Goal: Communication & Community: Answer question/provide support

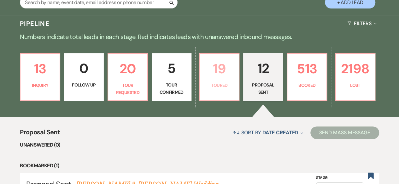
click at [218, 84] on p "Toured" at bounding box center [220, 85] width 32 height 7
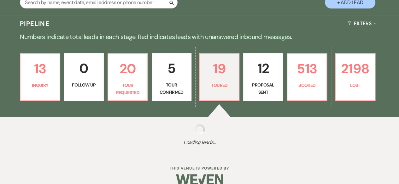
select select "5"
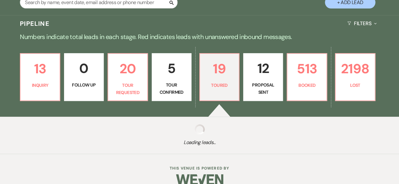
select select "5"
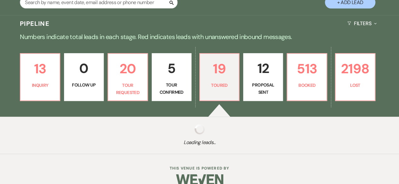
select select "5"
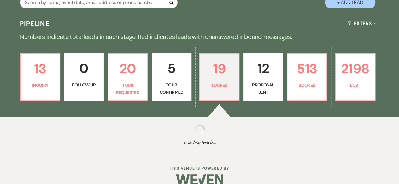
select select "5"
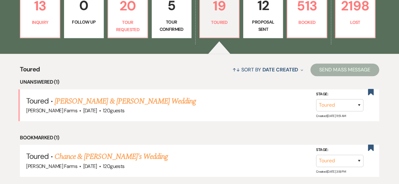
scroll to position [221, 0]
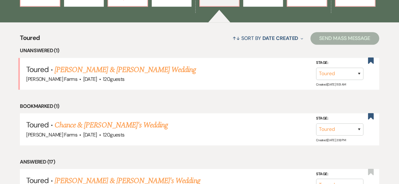
click at [168, 72] on link "[PERSON_NAME] & [PERSON_NAME] Wedding" at bounding box center [125, 69] width 141 height 11
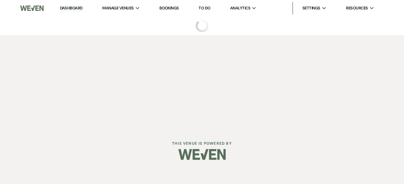
select select "5"
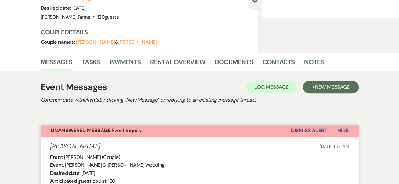
select select "5"
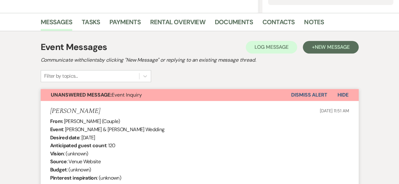
scroll to position [143, 0]
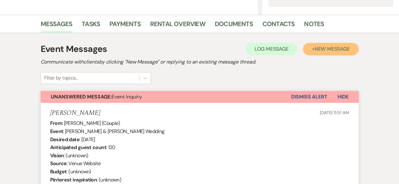
click at [333, 51] on span "New Message" at bounding box center [331, 49] width 35 height 7
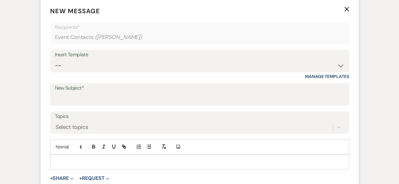
scroll to position [238, 0]
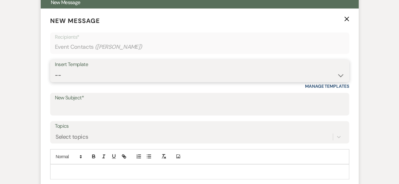
click at [235, 77] on select "-- Tour Request Response Follow Up Contract (Pre-Booked Leads) Weven Planning P…" at bounding box center [199, 75] width 289 height 12
select select "2251"
click at [55, 69] on select "-- Tour Request Response Follow Up Contract (Pre-Booked Leads) Weven Planning P…" at bounding box center [199, 75] width 289 height 12
type input "Quote and More Info from [PERSON_NAME] Farms"
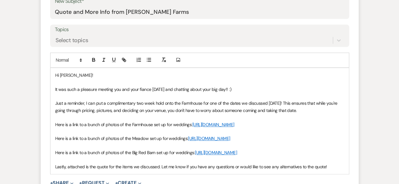
scroll to position [364, 0]
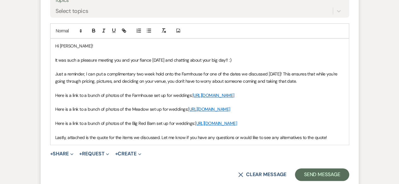
click at [54, 59] on div "Hi [PERSON_NAME]! It was such a pleasure meeting you and your fiance [DATE] and…" at bounding box center [199, 92] width 298 height 106
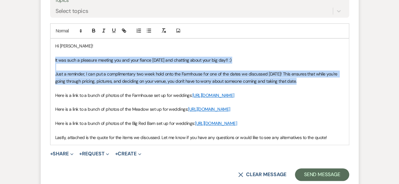
drag, startPoint x: 55, startPoint y: 59, endPoint x: 307, endPoint y: 84, distance: 253.2
click at [307, 84] on div "Hi [PERSON_NAME]! It was such a pleasure meeting you and your fiance [DATE] and…" at bounding box center [199, 92] width 298 height 106
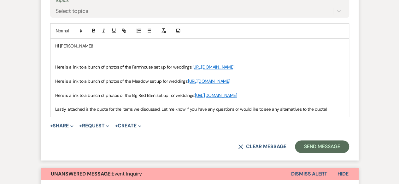
click at [93, 57] on p at bounding box center [199, 60] width 289 height 7
click at [89, 54] on p at bounding box center [199, 53] width 289 height 7
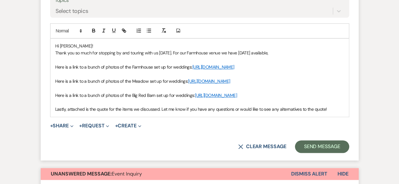
click at [216, 53] on p "Thank you so much for stopping by and touring with us [DATE]. For our Farmhouse…" at bounding box center [199, 53] width 289 height 7
click at [229, 53] on p "Thank you so much for stopping by and touring with us [DATE]. For our Farmhouse…" at bounding box center [199, 53] width 289 height 7
click at [119, 56] on p "Thank you so much for stopping by and touring with us [DATE]. For our Farmhouse…" at bounding box center [199, 53] width 289 height 7
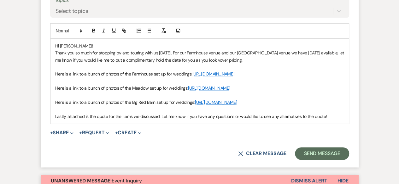
click at [243, 61] on p "Thank you so much for stopping by and touring with us [DATE]. For our Farmhouse…" at bounding box center [199, 57] width 289 height 14
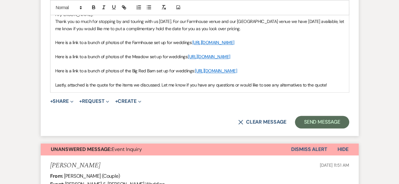
drag, startPoint x: 53, startPoint y: 71, endPoint x: 352, endPoint y: 75, distance: 298.6
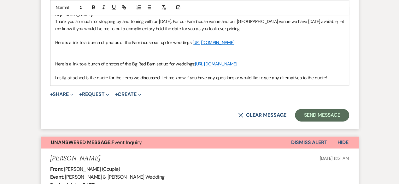
click at [69, 60] on p at bounding box center [199, 56] width 289 height 7
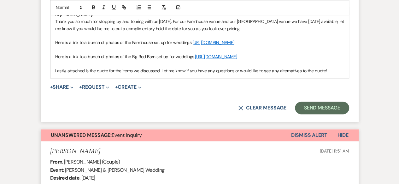
click at [146, 67] on p at bounding box center [199, 64] width 289 height 7
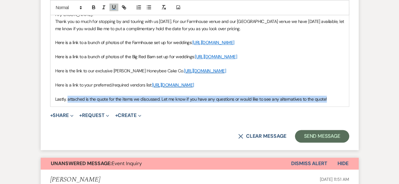
drag, startPoint x: 67, startPoint y: 120, endPoint x: 329, endPoint y: 119, distance: 261.1
click at [328, 103] on p "Lastly, attached is the quote for the items we discussed. Let me know if you ha…" at bounding box center [199, 99] width 289 height 7
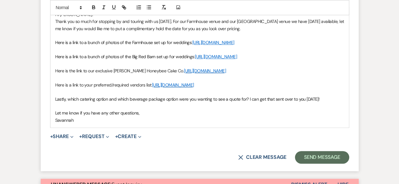
click at [180, 20] on p "Thank you so much for stopping by and touring with us [DATE]. For our Farmhouse…" at bounding box center [199, 25] width 289 height 14
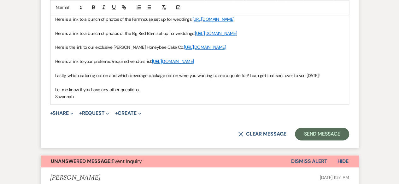
scroll to position [459, 0]
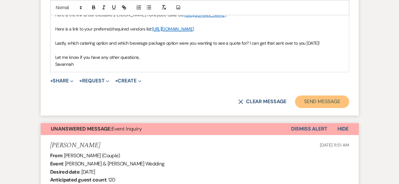
click at [324, 108] on button "Send Message" at bounding box center [322, 102] width 54 height 13
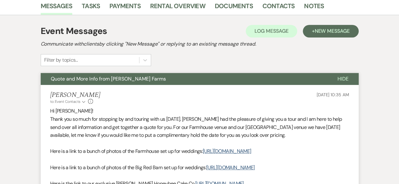
scroll to position [0, 0]
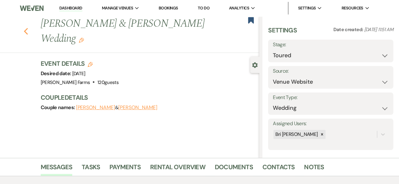
click at [28, 33] on icon "Previous" at bounding box center [26, 32] width 5 height 8
select select "5"
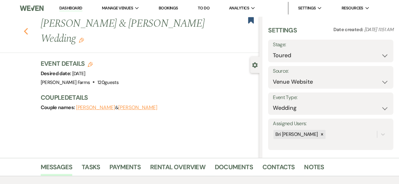
select select "5"
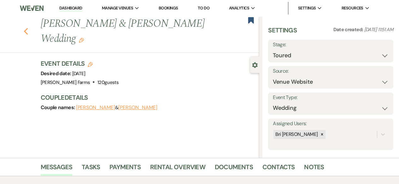
select select "5"
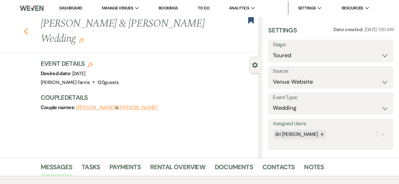
select select "5"
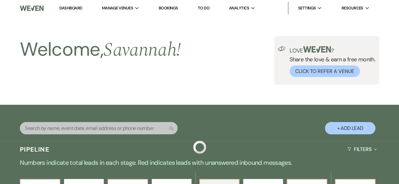
scroll to position [221, 0]
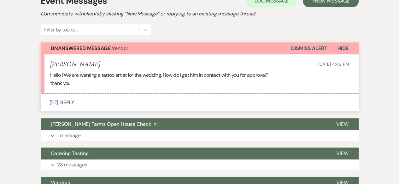
scroll to position [137, 0]
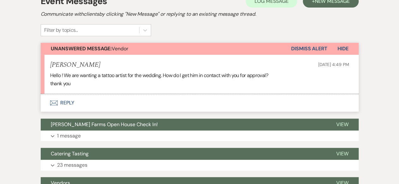
click at [157, 99] on button "Envelope Reply" at bounding box center [200, 103] width 318 height 18
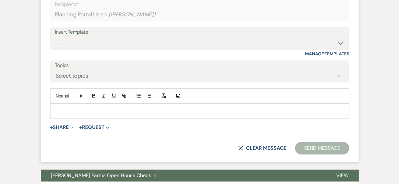
scroll to position [263, 0]
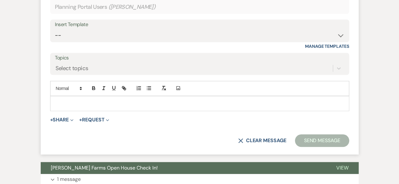
click at [133, 108] on div at bounding box center [199, 103] width 298 height 15
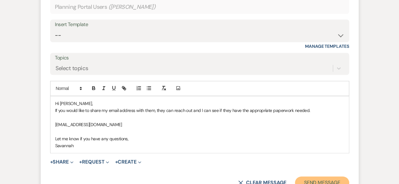
click at [330, 182] on button "Send Message" at bounding box center [322, 183] width 54 height 13
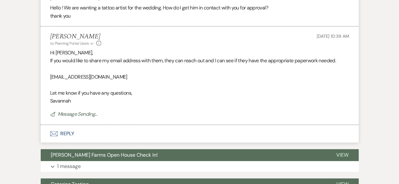
scroll to position [204, 0]
